Goal: Information Seeking & Learning: Learn about a topic

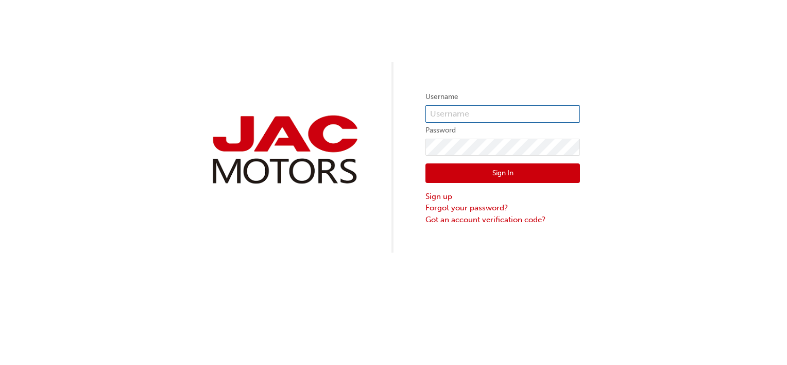
type input "KN0406"
click at [494, 171] on button "Sign In" at bounding box center [503, 173] width 155 height 20
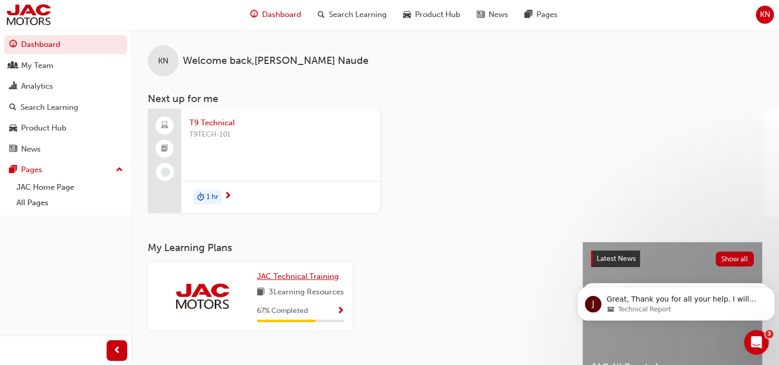
click at [291, 279] on span "JAC Technical Training" at bounding box center [298, 275] width 82 height 9
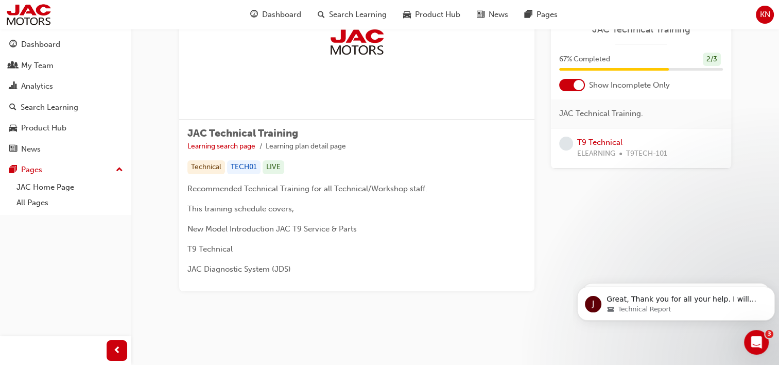
scroll to position [90, 0]
click at [604, 143] on link "T9 Technical" at bounding box center [599, 142] width 45 height 9
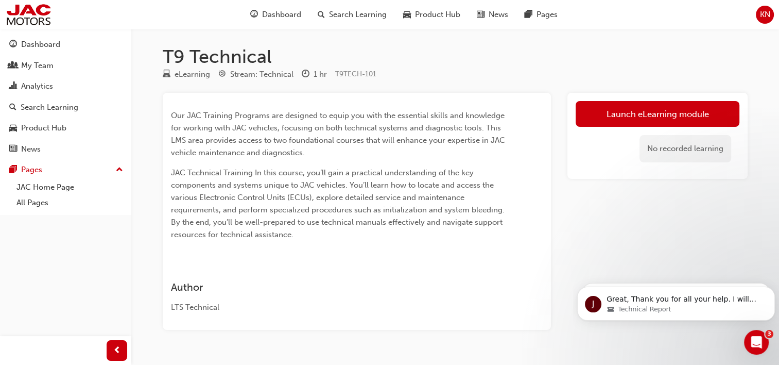
click at [604, 143] on div "No recorded learning" at bounding box center [658, 149] width 164 height 44
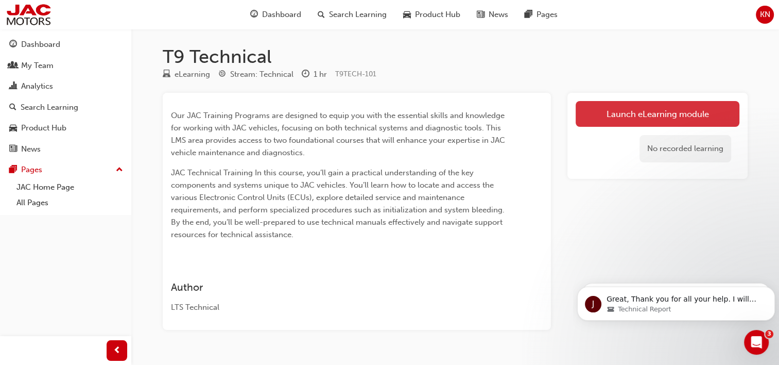
click at [625, 120] on link "Launch eLearning module" at bounding box center [658, 114] width 164 height 26
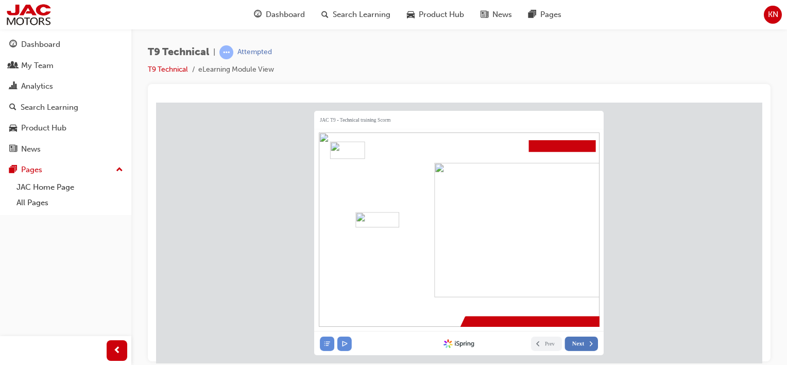
click at [576, 339] on span "Next" at bounding box center [578, 342] width 12 height 7
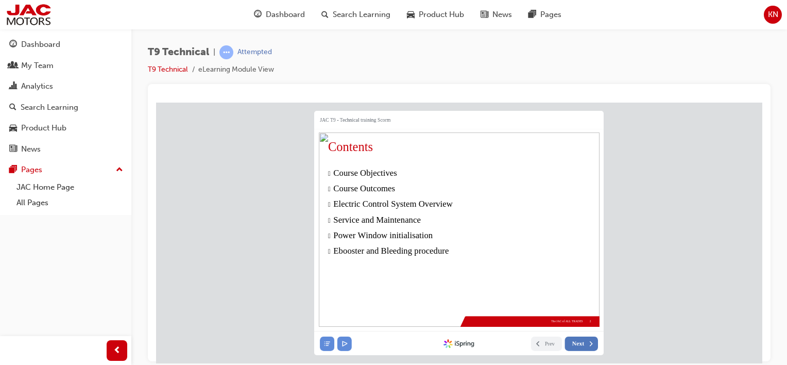
click at [576, 339] on span "Next" at bounding box center [578, 342] width 12 height 7
